Goal: Information Seeking & Learning: Learn about a topic

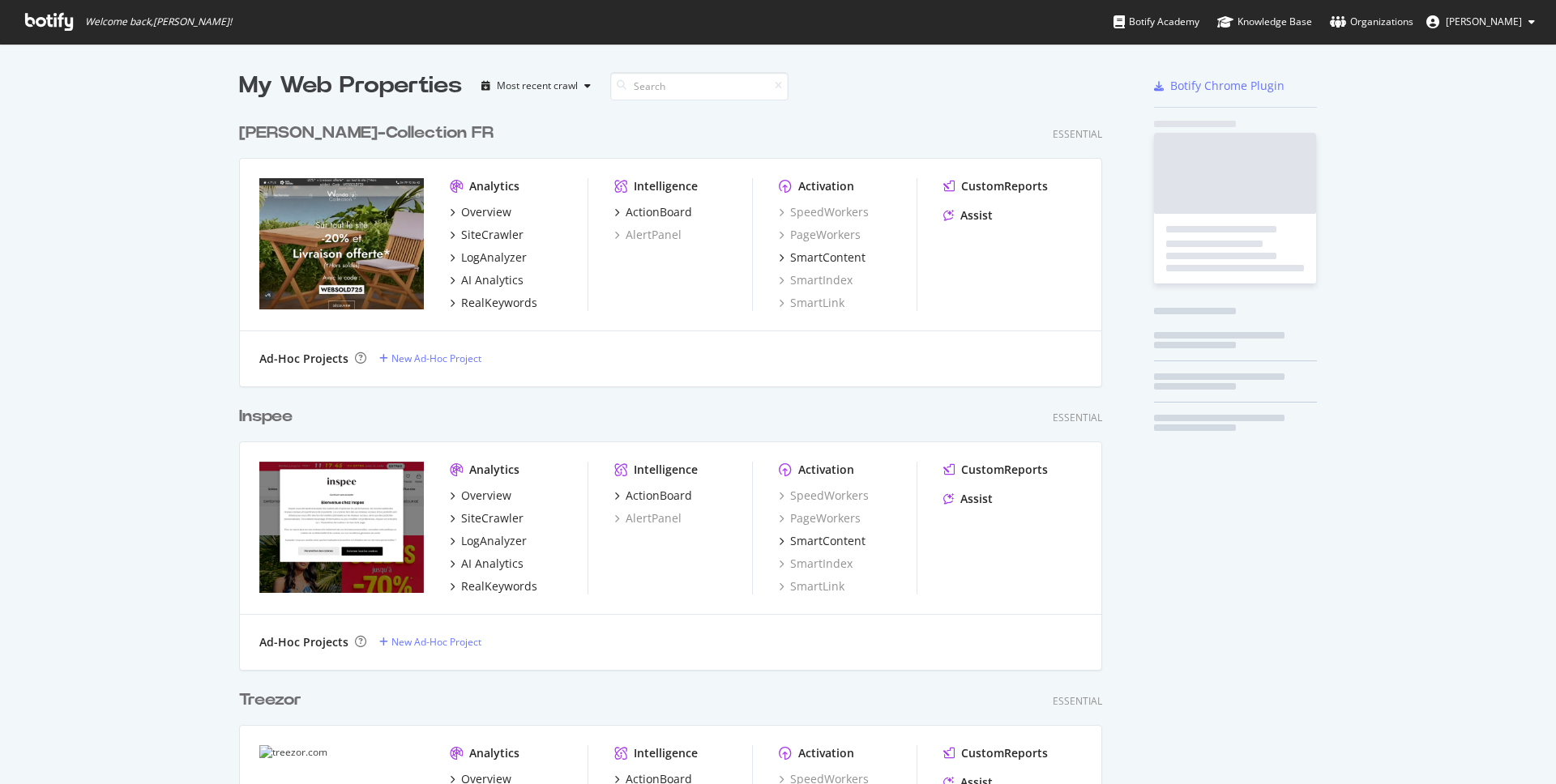
scroll to position [3700, 864]
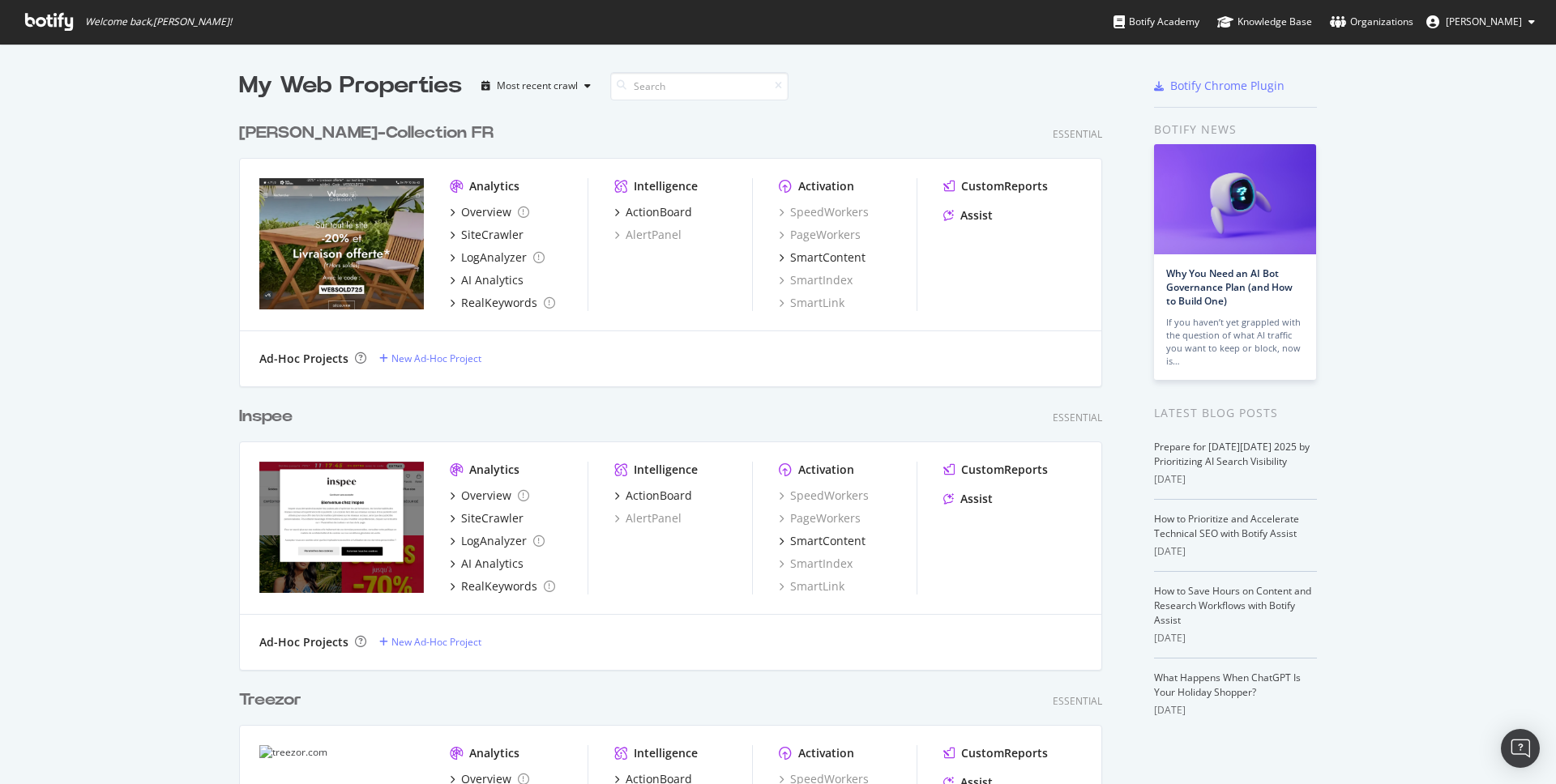
click at [385, 496] on img "grid" at bounding box center [341, 527] width 164 height 131
click at [461, 498] on div "Overview" at bounding box center [486, 495] width 50 height 16
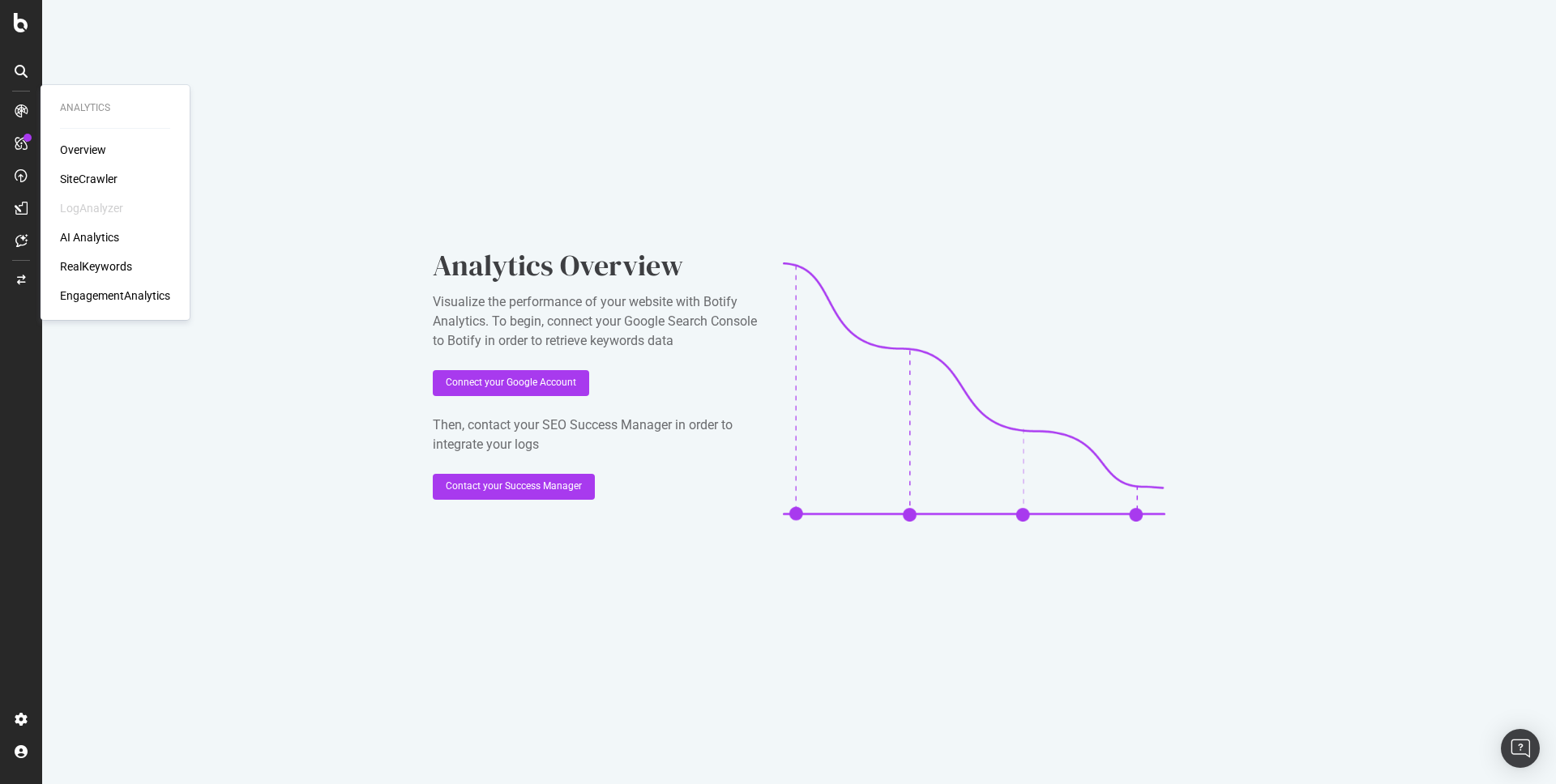
click at [84, 157] on div "Overview" at bounding box center [83, 149] width 47 height 16
click at [81, 179] on div "SiteCrawler" at bounding box center [88, 179] width 58 height 16
